Goal: Task Accomplishment & Management: Use online tool/utility

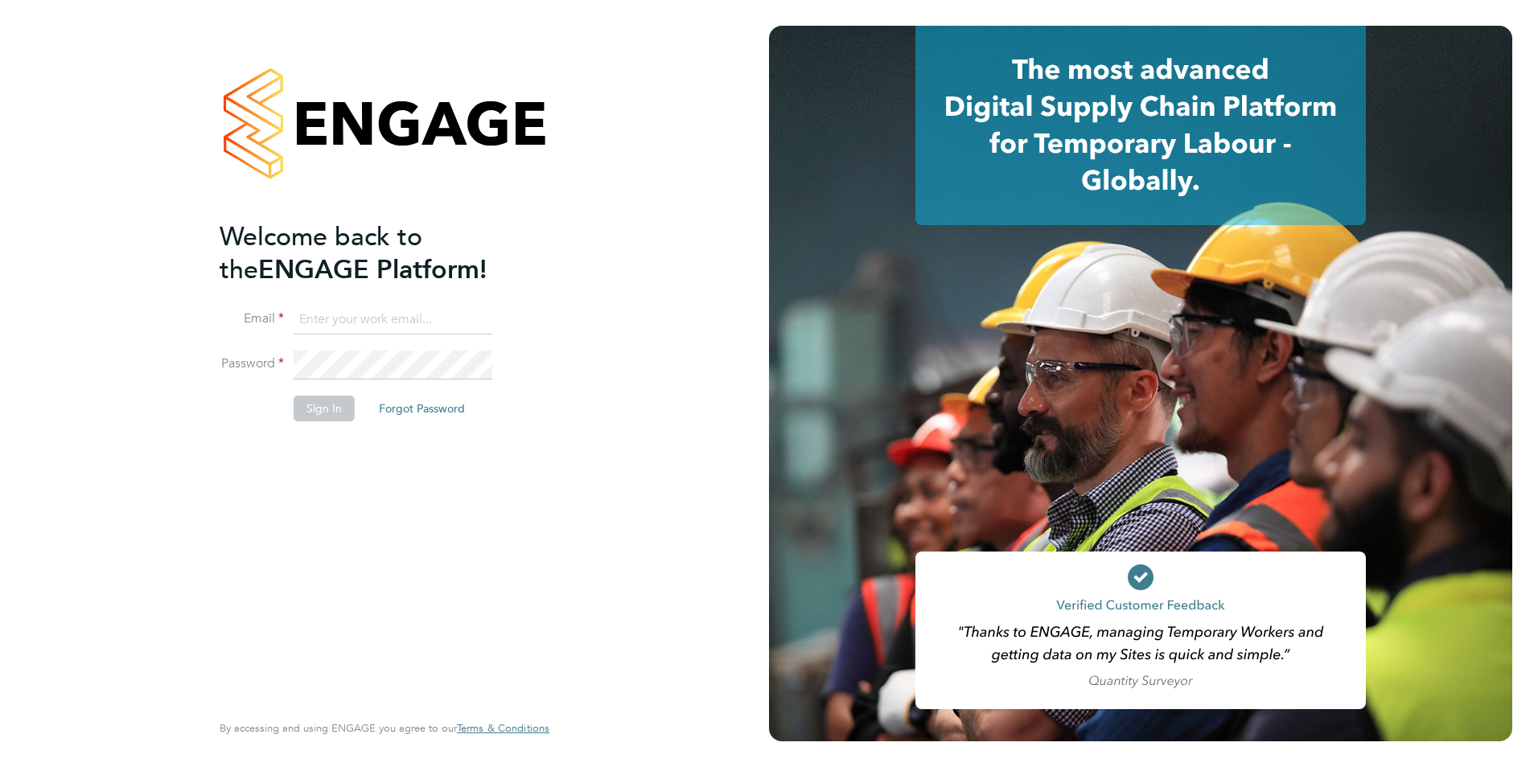
type input "[PERSON_NAME][EMAIL_ADDRESS][PERSON_NAME][DOMAIN_NAME]"
click at [323, 409] on button "Sign In" at bounding box center [324, 409] width 61 height 26
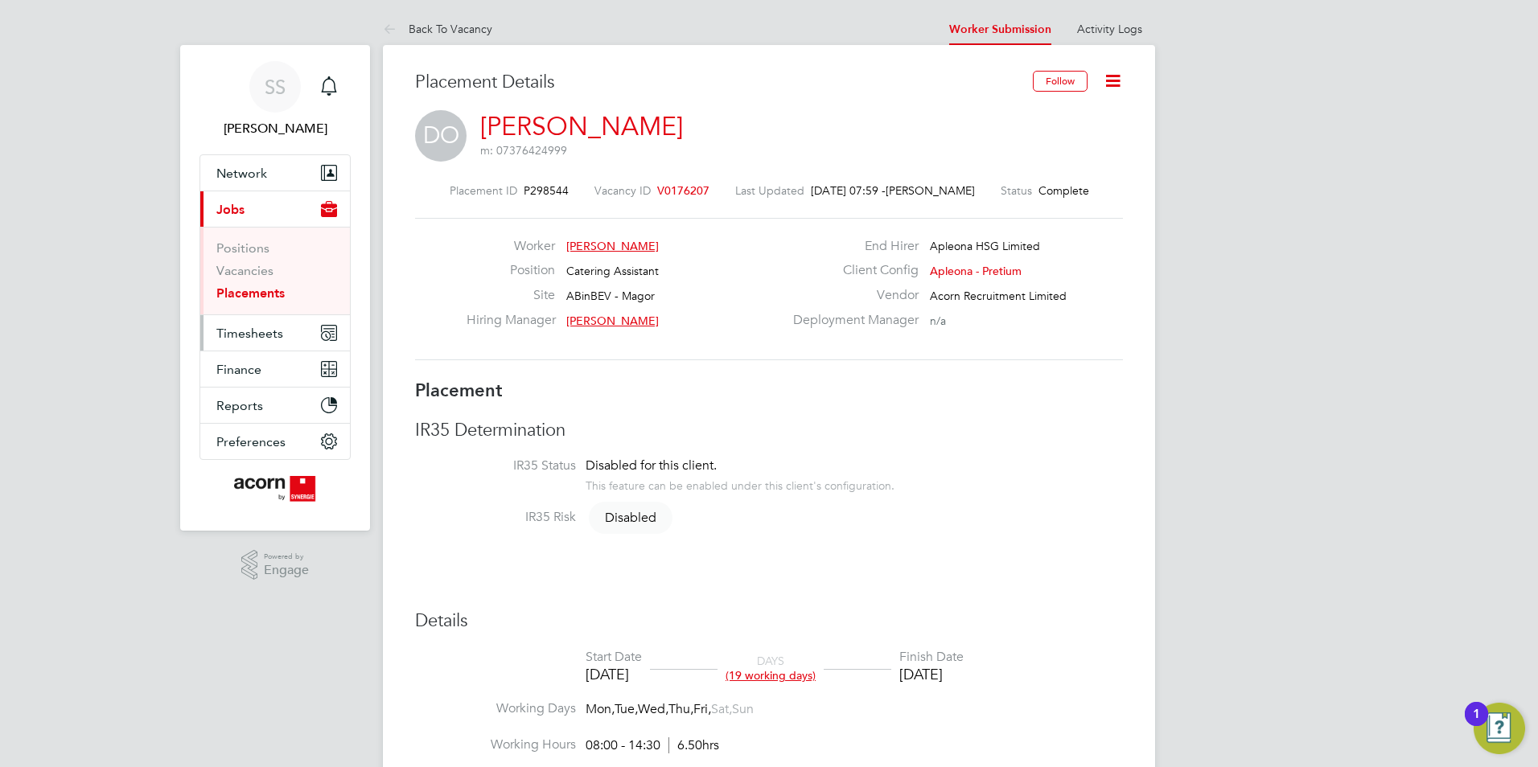
click at [260, 330] on span "Timesheets" at bounding box center [249, 333] width 67 height 15
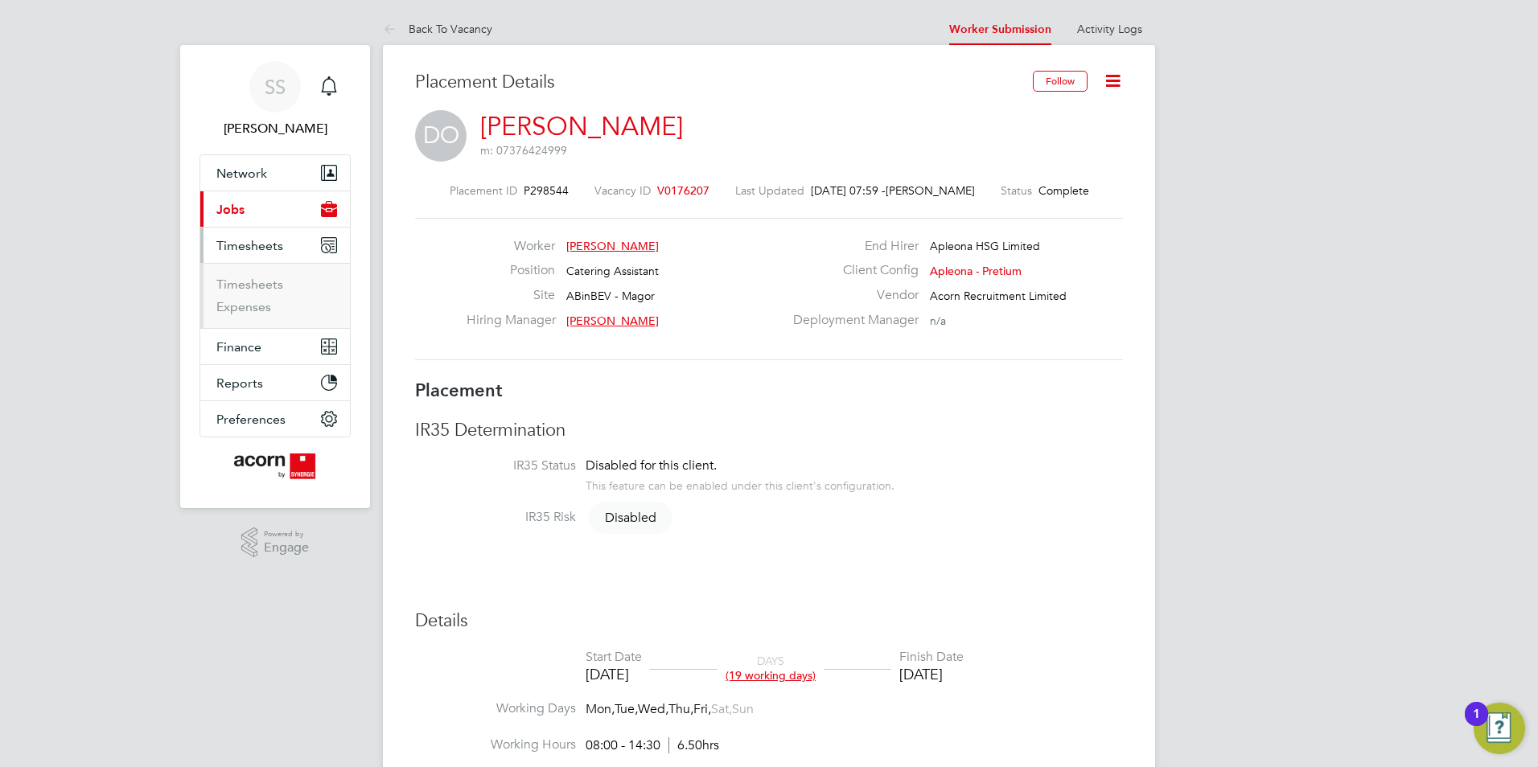
click at [242, 292] on li "Timesheets" at bounding box center [276, 288] width 121 height 23
click at [242, 289] on link "Timesheets" at bounding box center [249, 284] width 67 height 15
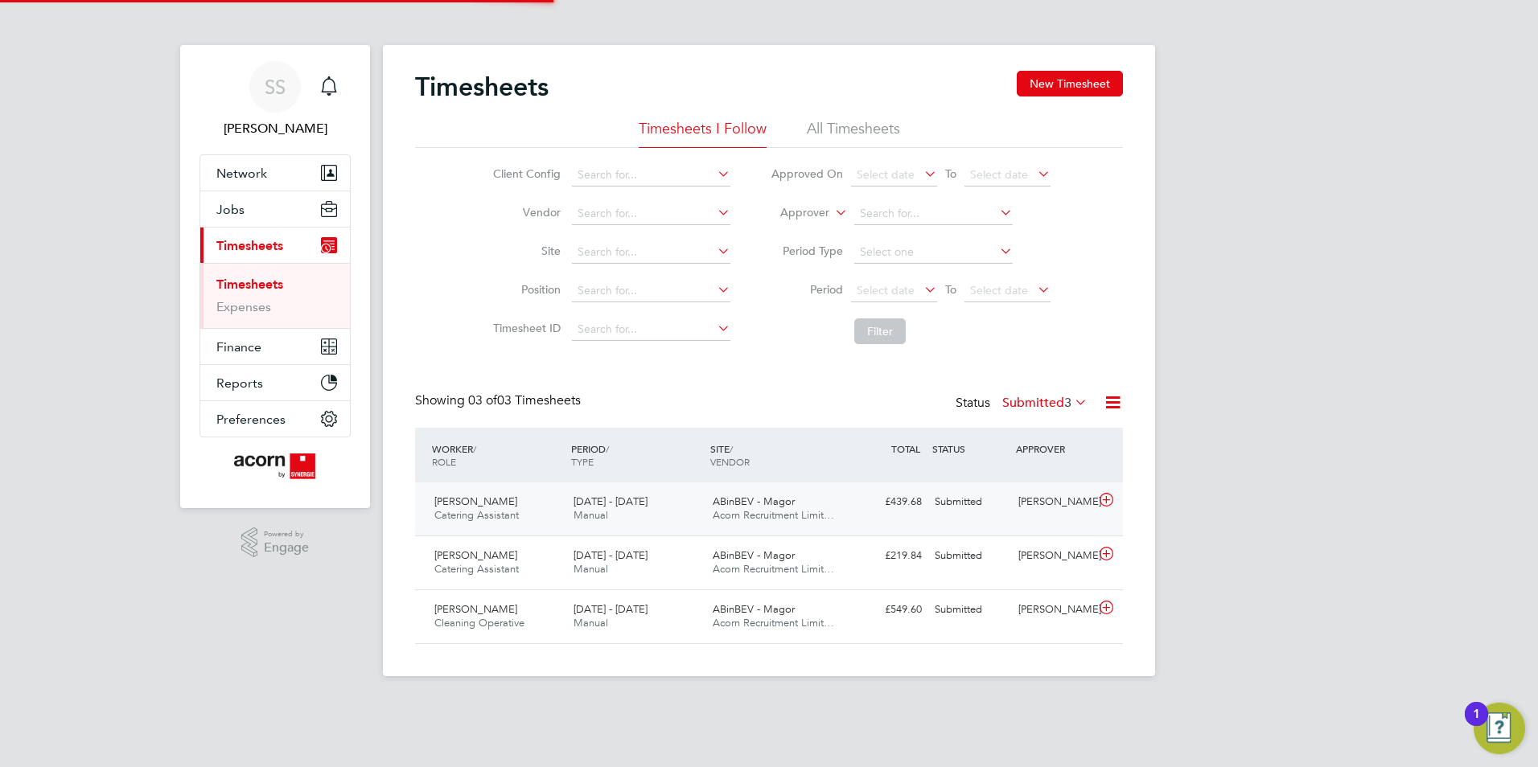
scroll to position [8, 8]
click at [532, 608] on div "Pawel Cichon Cleaning Operative 23 - 29 Aug 2025" at bounding box center [497, 617] width 139 height 40
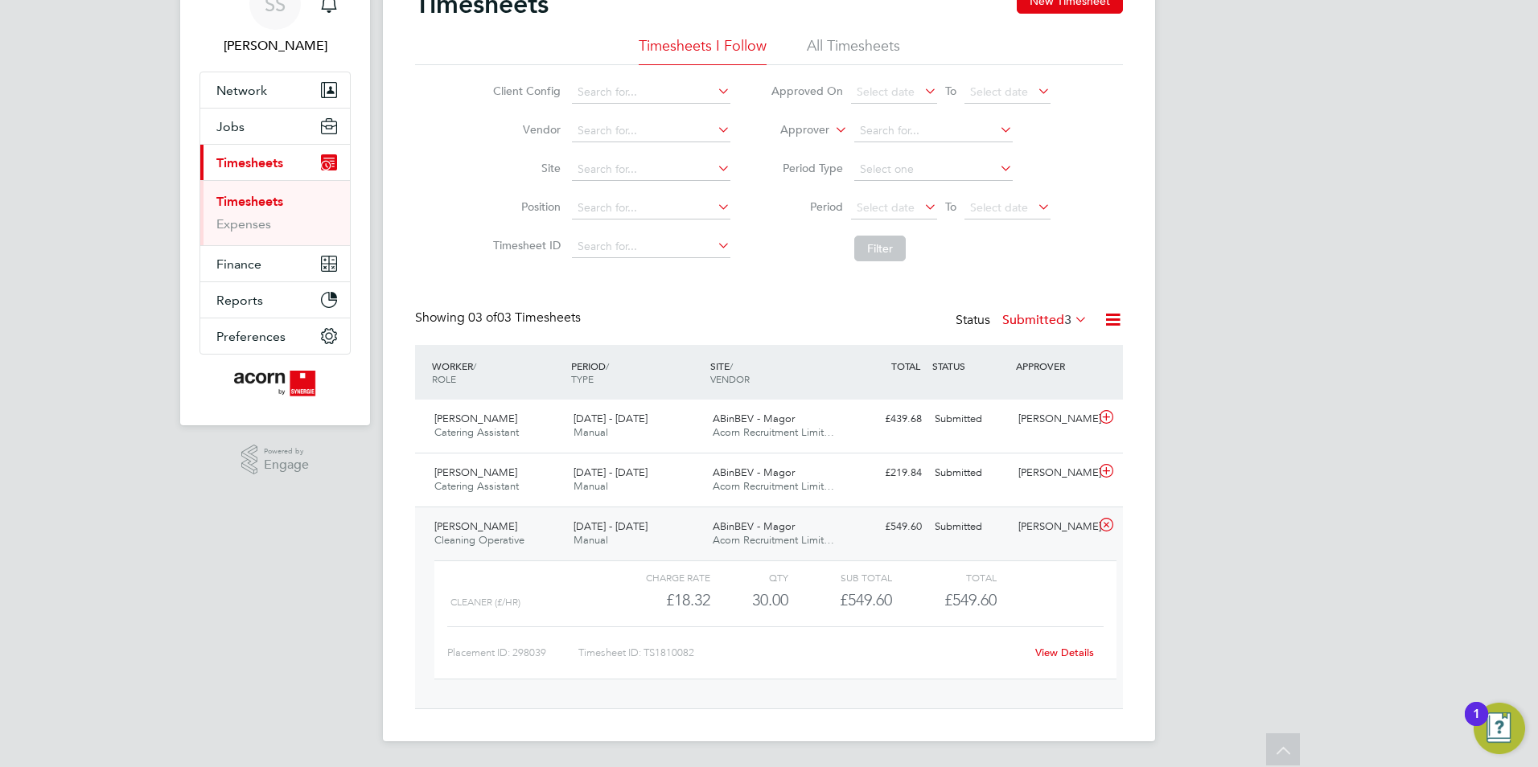
click at [538, 523] on div "Pawel Cichon Cleaning Operative 23 - 29 Aug 2025" at bounding box center [497, 534] width 139 height 40
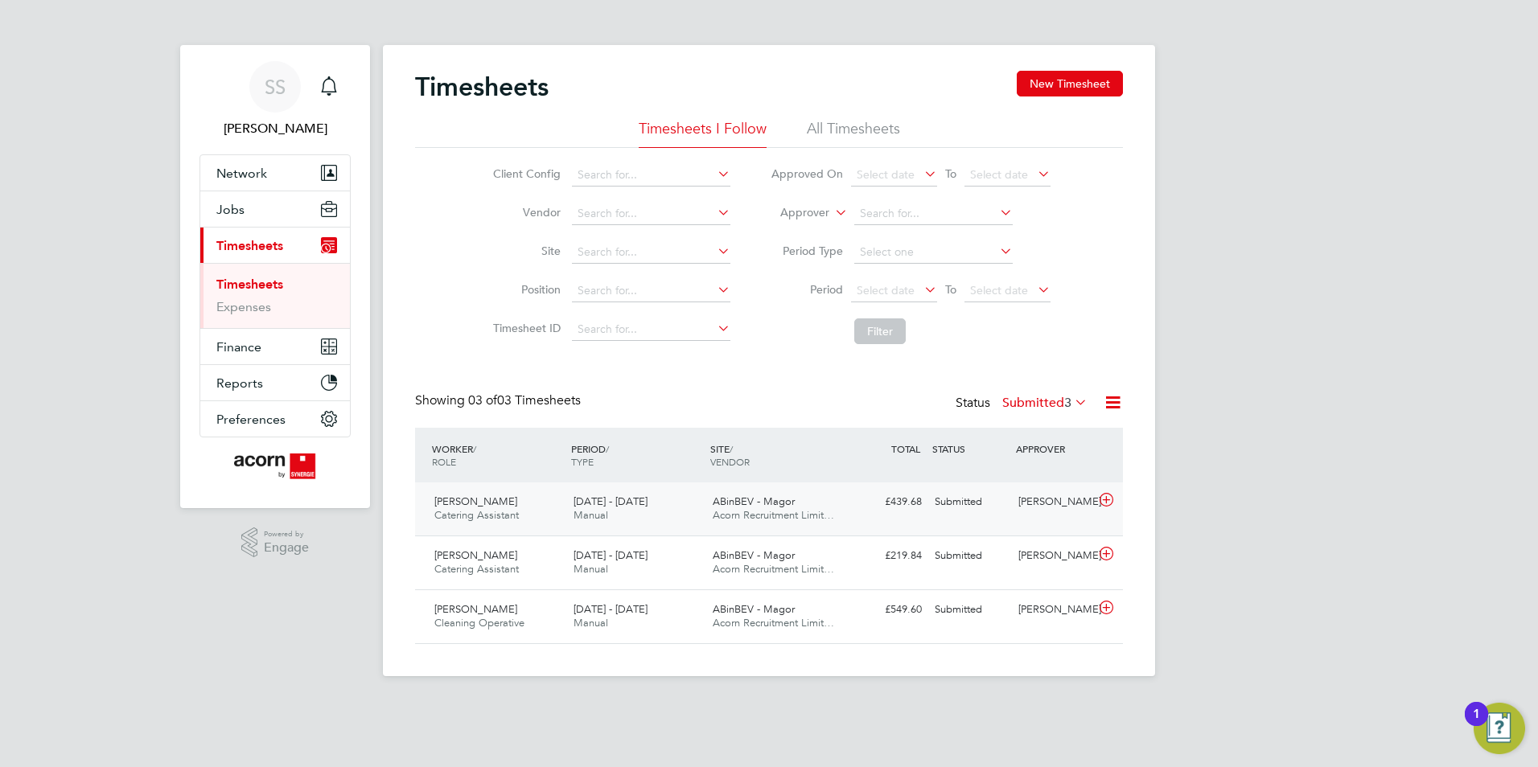
click at [527, 514] on div "Taylor Lock Catering Assistant 23 - 29 Aug 2025" at bounding box center [497, 509] width 139 height 40
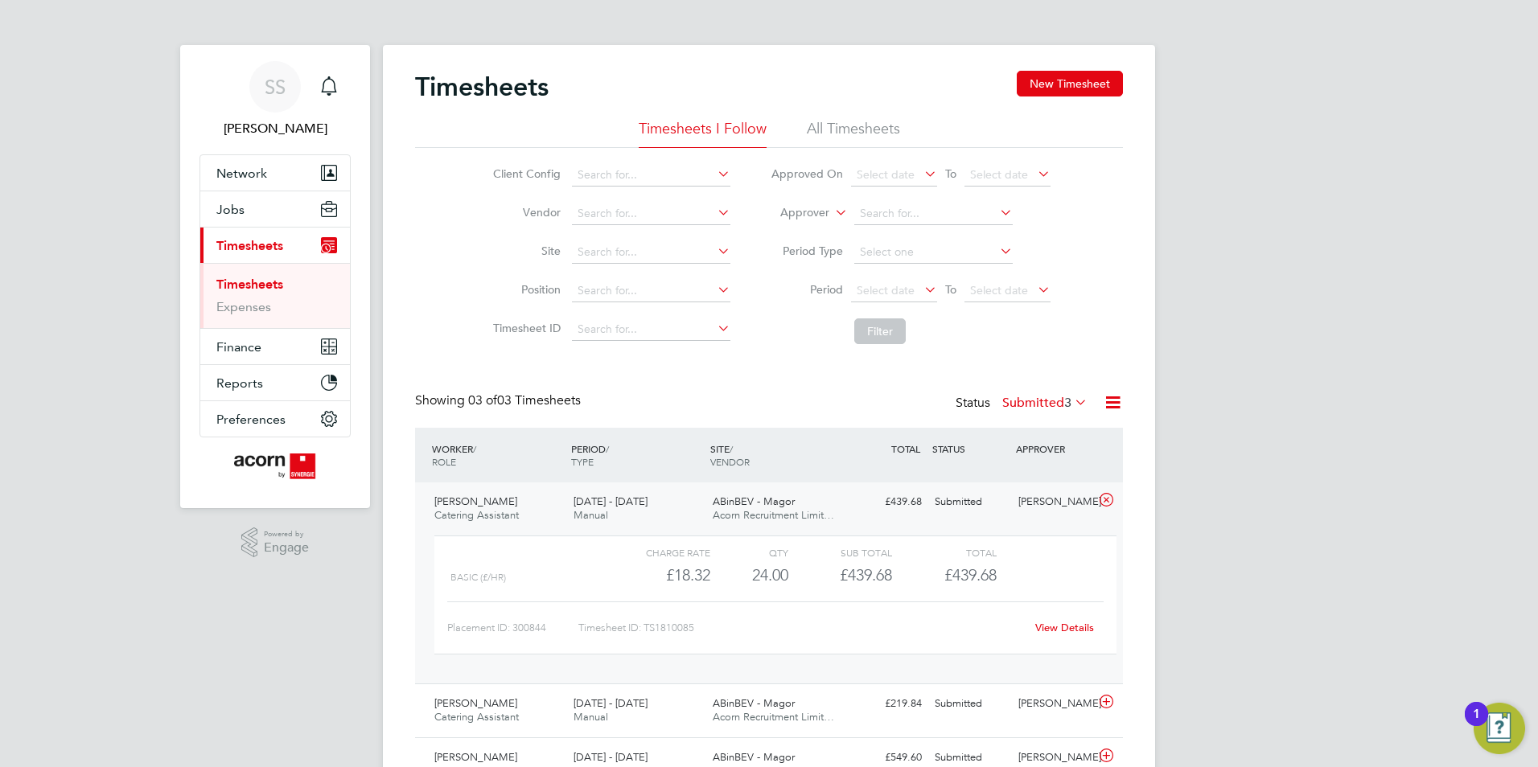
click at [527, 514] on div "Taylor Lock Catering Assistant 23 - 29 Aug 2025" at bounding box center [497, 509] width 139 height 40
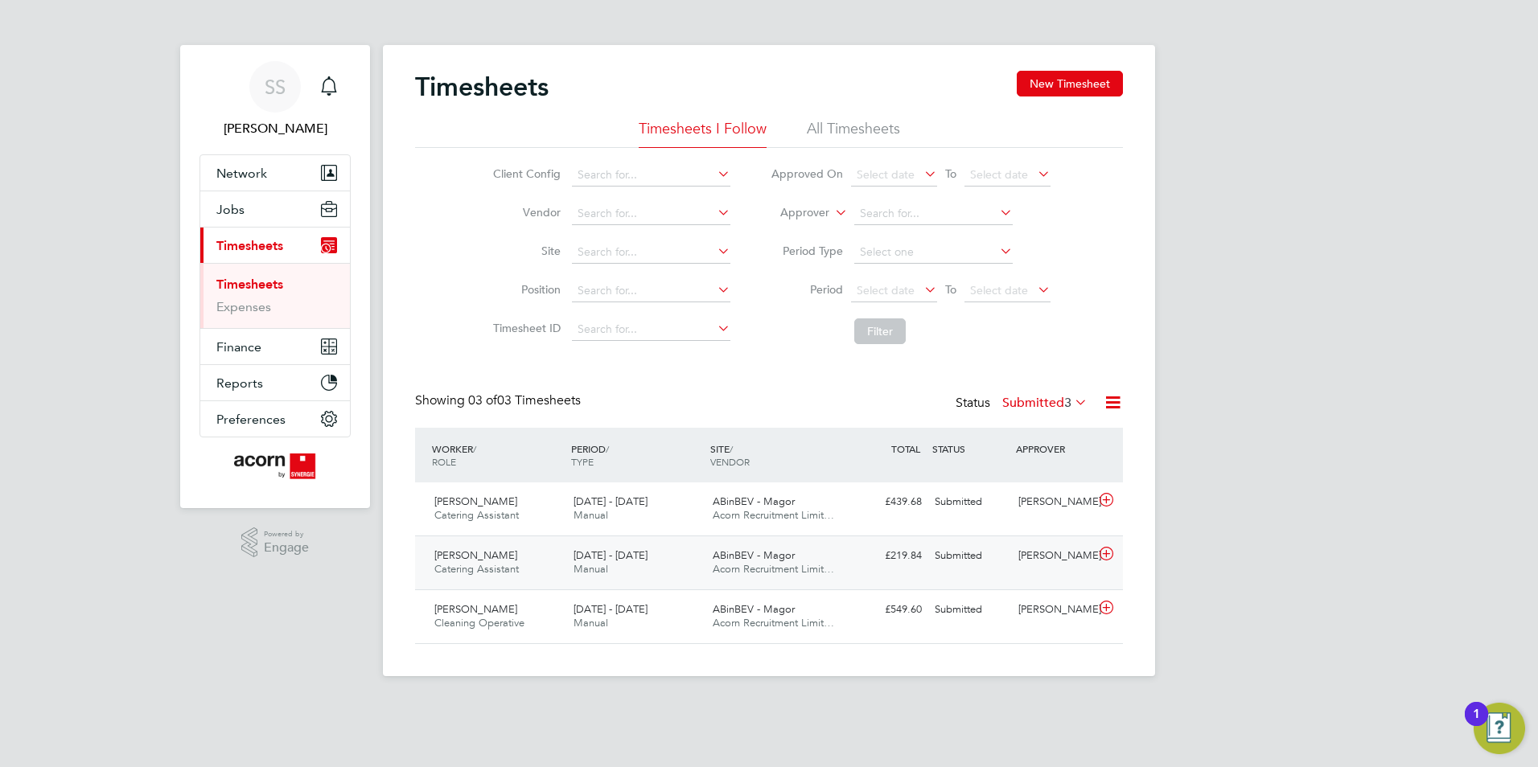
click at [529, 565] on div "Stephanie Brand Catering Assistant 23 - 29 Aug 2025" at bounding box center [497, 563] width 139 height 40
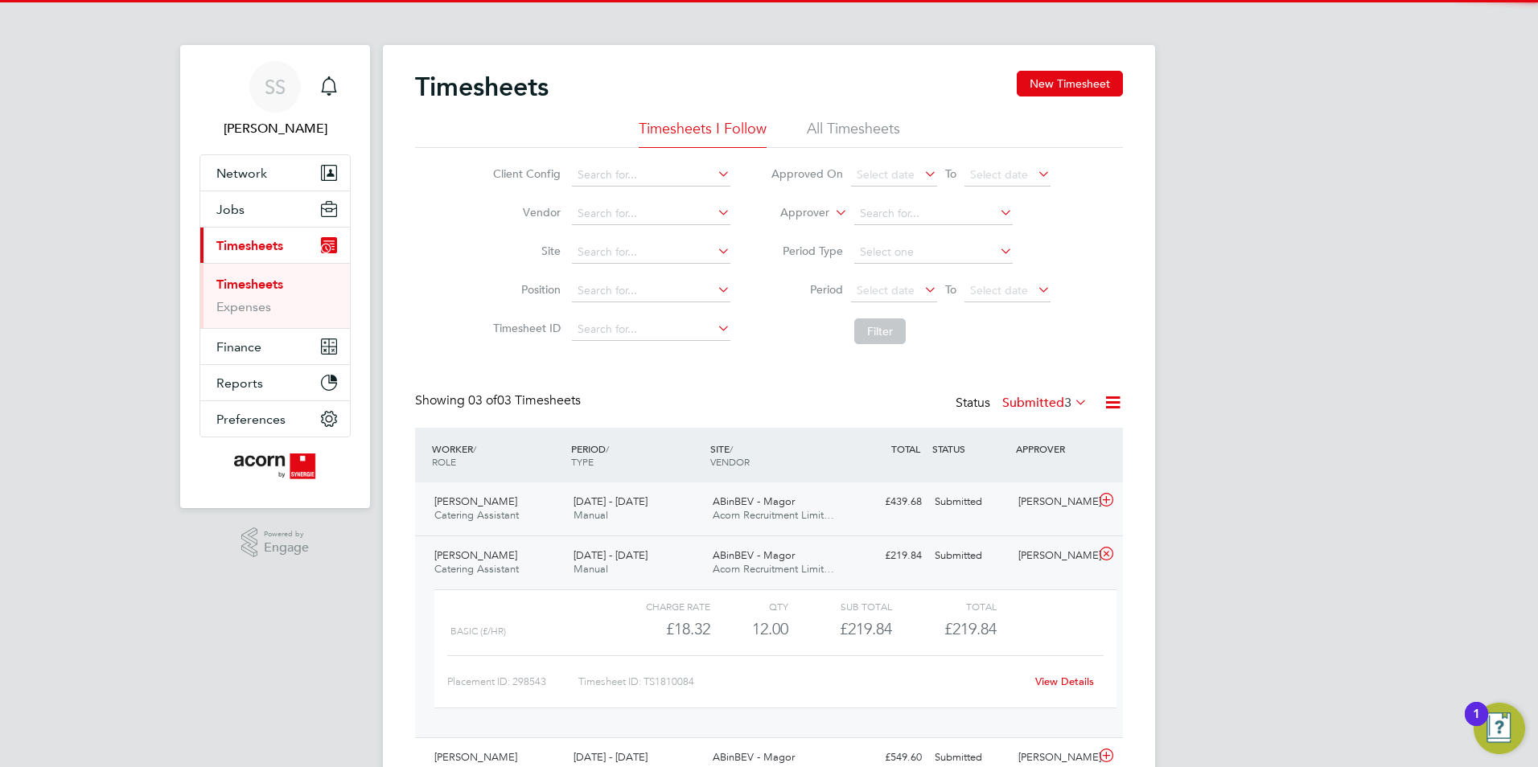
click at [540, 516] on div "Taylor Lock Catering Assistant 23 - 29 Aug 2025" at bounding box center [497, 509] width 139 height 40
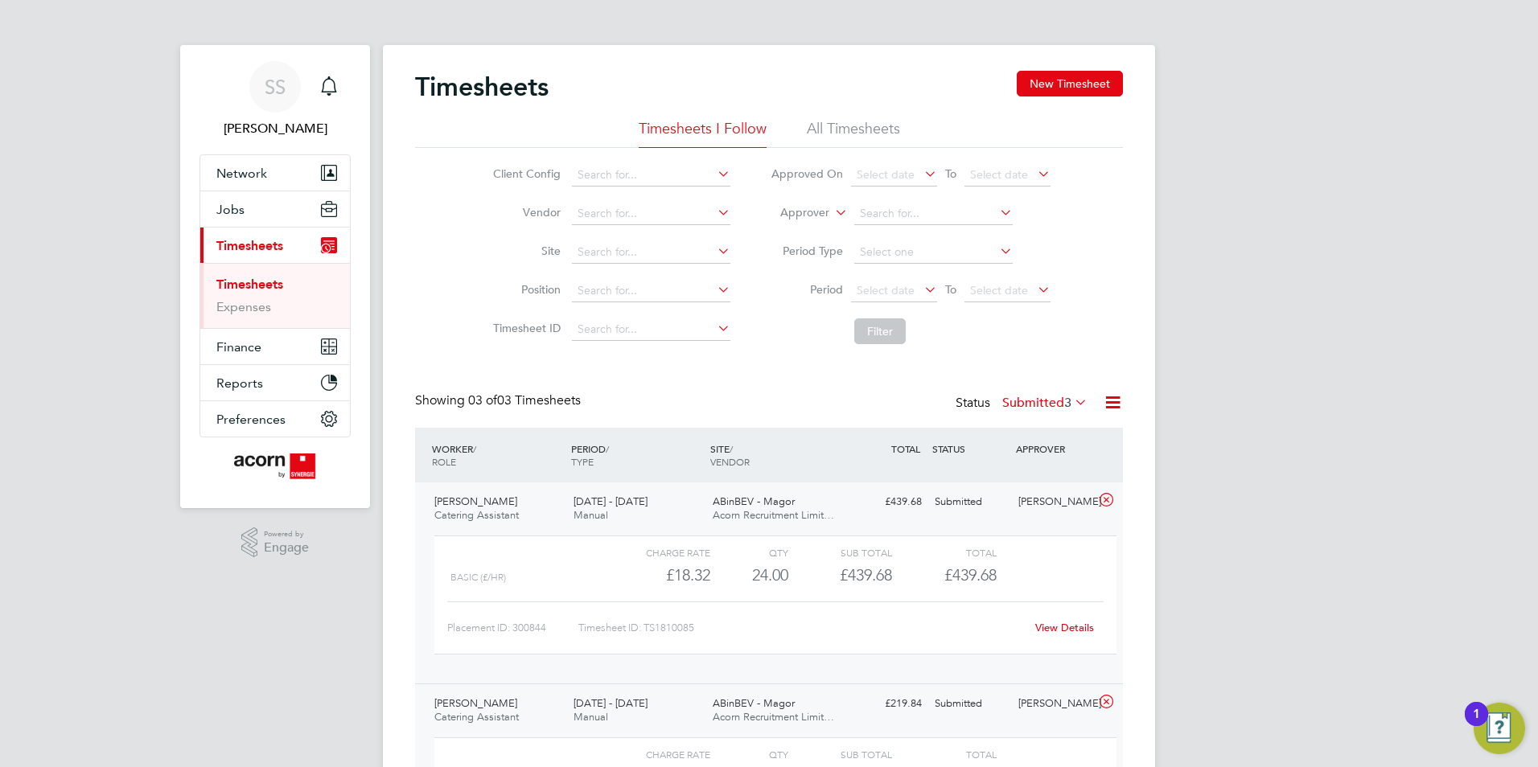
click at [540, 516] on div "Taylor Lock Catering Assistant 23 - 29 Aug 2025" at bounding box center [497, 509] width 139 height 40
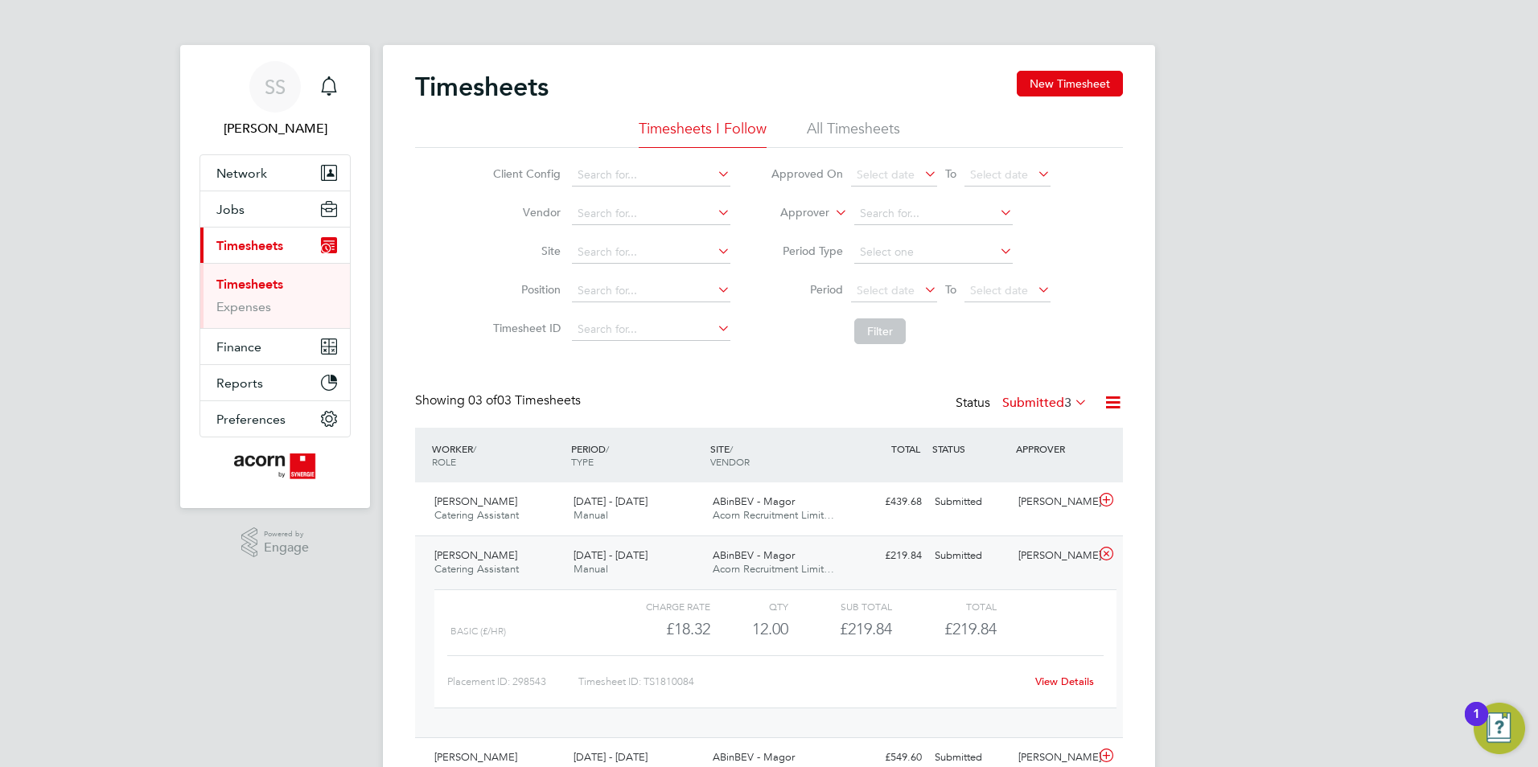
click at [543, 553] on div "Stephanie Brand Catering Assistant 23 - 29 Aug 2025" at bounding box center [497, 563] width 139 height 40
